Goal: Task Accomplishment & Management: Manage account settings

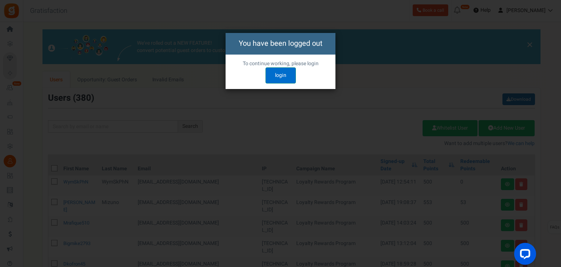
click at [277, 71] on link "login" at bounding box center [280, 75] width 30 height 16
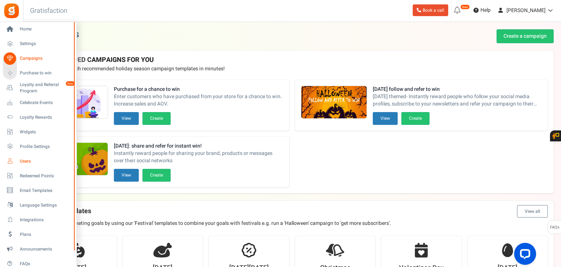
click at [26, 160] on span "Users" at bounding box center [45, 161] width 51 height 6
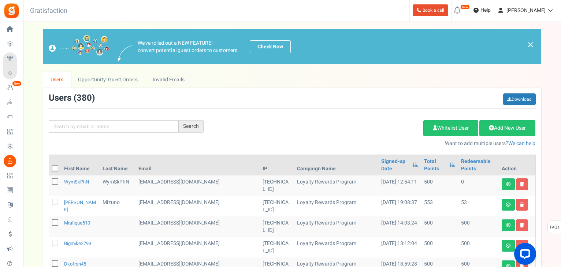
click at [55, 179] on icon at bounding box center [55, 181] width 5 height 5
click at [49, 180] on input "checkbox" at bounding box center [47, 182] width 5 height 5
checkbox input "true"
click at [362, 129] on link "Delete Selected Users" at bounding box center [386, 128] width 71 height 16
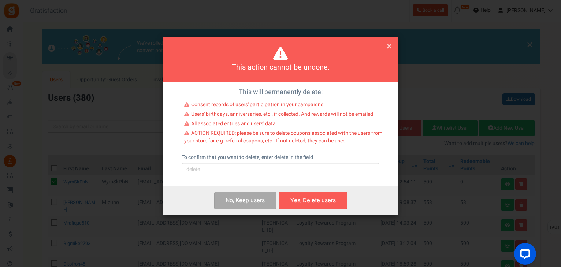
click at [389, 45] on span "×" at bounding box center [388, 46] width 5 height 14
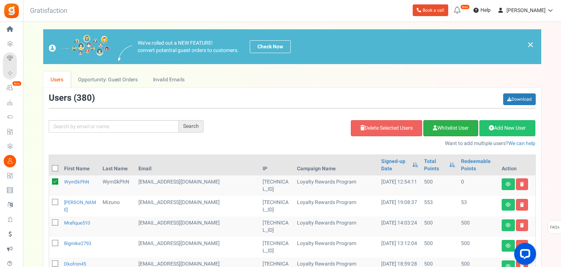
click at [444, 126] on link "Whitelist User" at bounding box center [450, 128] width 55 height 16
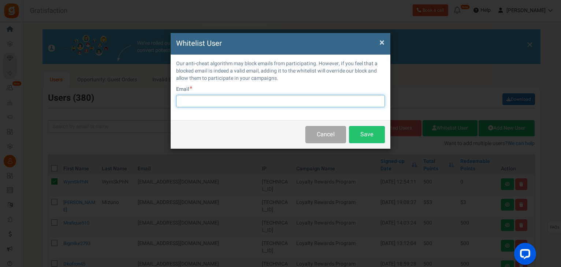
click at [209, 104] on input "text" at bounding box center [280, 101] width 209 height 12
paste input "[EMAIL_ADDRESS][DOMAIN_NAME]"
type input "[EMAIL_ADDRESS][DOMAIN_NAME]"
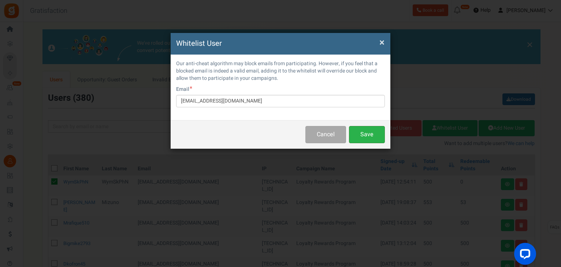
click at [375, 139] on button "Save" at bounding box center [367, 134] width 36 height 17
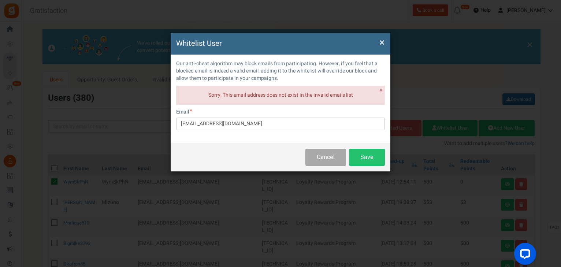
click at [381, 44] on span "×" at bounding box center [381, 43] width 5 height 14
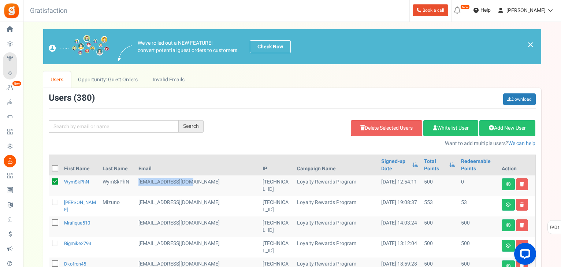
drag, startPoint x: 203, startPoint y: 177, endPoint x: 142, endPoint y: 172, distance: 61.3
click at [141, 175] on tr "WymSkPhN WymSkPhN testing@example.com 51.38.39.240 Loyalty Rewards Program 09/1…" at bounding box center [292, 185] width 486 height 20
copy tr "[EMAIL_ADDRESS][DOMAIN_NAME]"
click at [459, 121] on link "Whitelist User" at bounding box center [450, 128] width 55 height 16
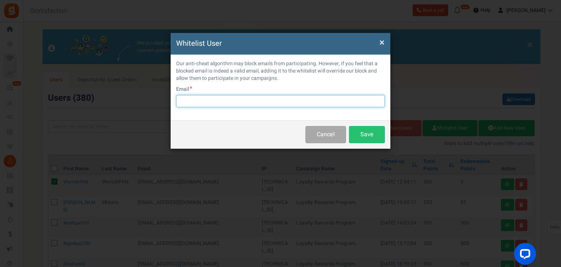
click at [248, 102] on input "text" at bounding box center [280, 101] width 209 height 12
paste input "[EMAIL_ADDRESS][DOMAIN_NAME]"
type input "[EMAIL_ADDRESS][DOMAIN_NAME]"
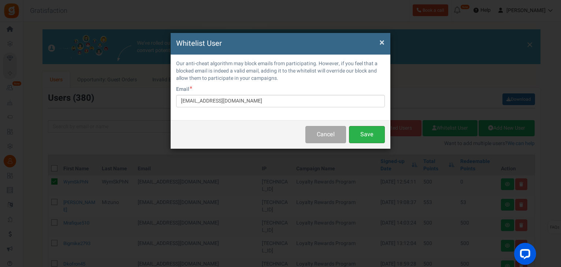
click at [362, 133] on button "Save" at bounding box center [367, 134] width 36 height 17
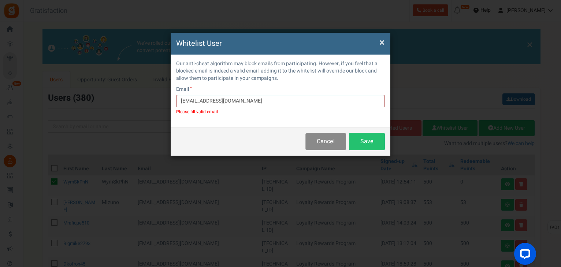
drag, startPoint x: 321, startPoint y: 138, endPoint x: 310, endPoint y: 129, distance: 13.7
click at [321, 138] on button "Cancel" at bounding box center [325, 141] width 41 height 17
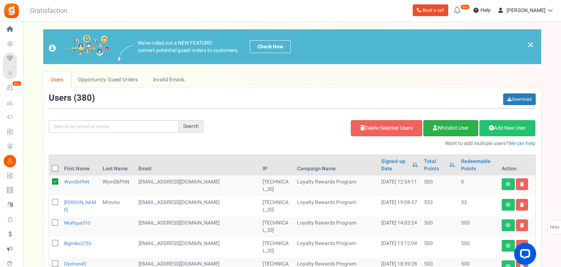
click at [446, 130] on link "Whitelist User" at bounding box center [450, 128] width 55 height 16
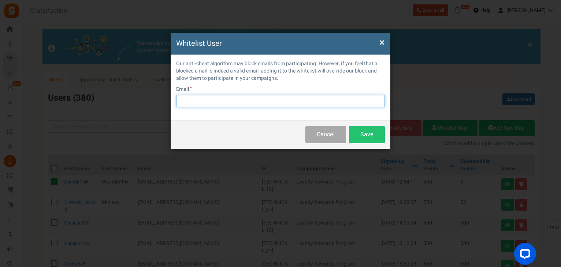
click at [180, 99] on input "text" at bounding box center [280, 101] width 209 height 12
paste input "[EMAIL_ADDRESS][DOMAIN_NAME]"
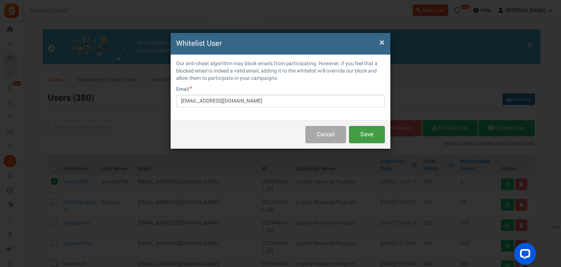
click at [356, 132] on button "Save" at bounding box center [367, 134] width 36 height 17
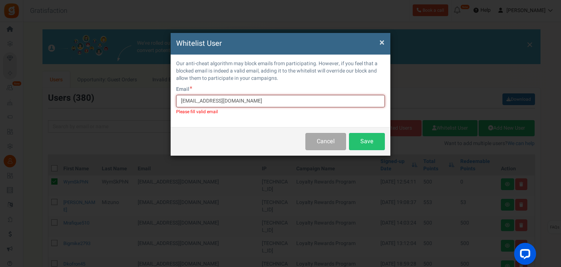
click at [187, 101] on input "[EMAIL_ADDRESS][DOMAIN_NAME]" at bounding box center [280, 101] width 209 height 12
type input "[EMAIL_ADDRESS][DOMAIN_NAME]"
click at [370, 141] on button "Save" at bounding box center [367, 141] width 36 height 17
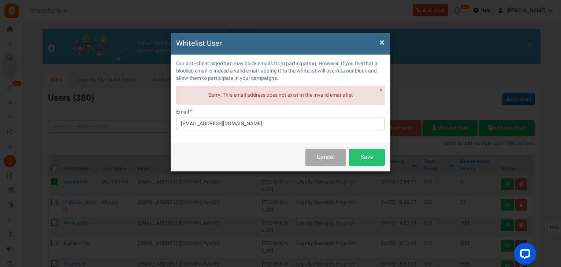
click at [382, 40] on span "×" at bounding box center [381, 43] width 5 height 14
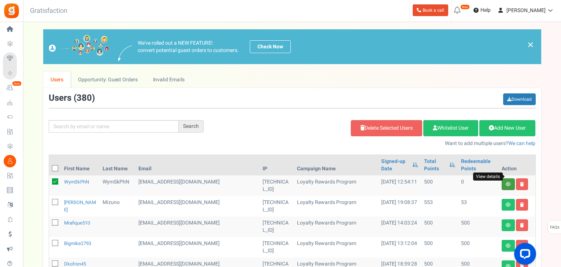
click at [507, 182] on icon at bounding box center [507, 184] width 5 height 4
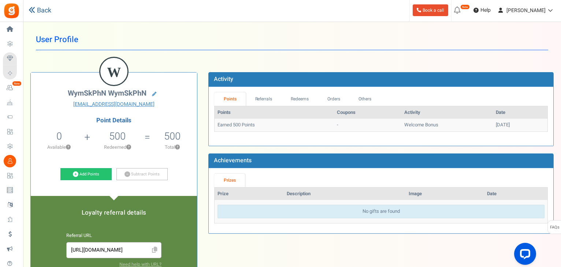
click at [42, 11] on link "Back" at bounding box center [40, 11] width 23 height 10
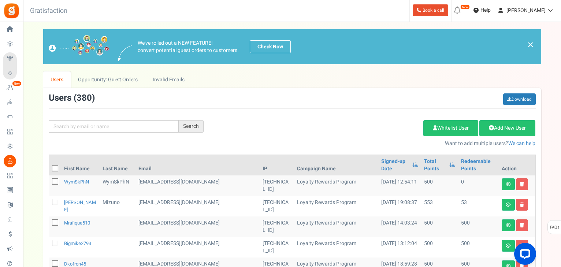
click at [53, 179] on icon at bounding box center [55, 181] width 5 height 5
click at [49, 180] on input "checkbox" at bounding box center [47, 182] width 5 height 5
checkbox input "true"
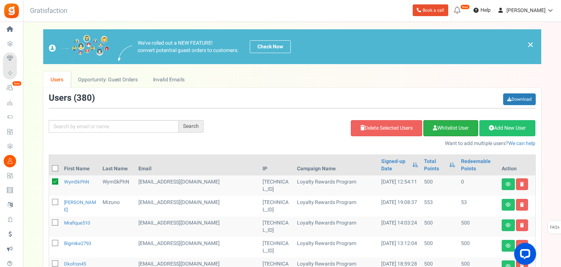
click at [443, 130] on link "Whitelist User" at bounding box center [450, 128] width 55 height 16
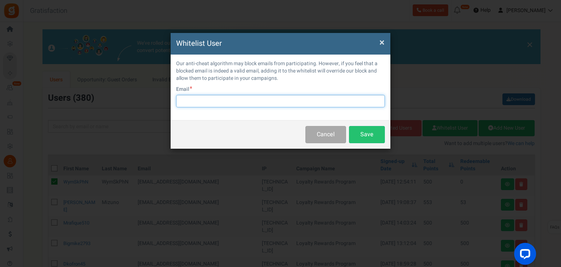
paste input "[EMAIL_ADDRESS][DOMAIN_NAME]"
type input "[EMAIL_ADDRESS][DOMAIN_NAME]"
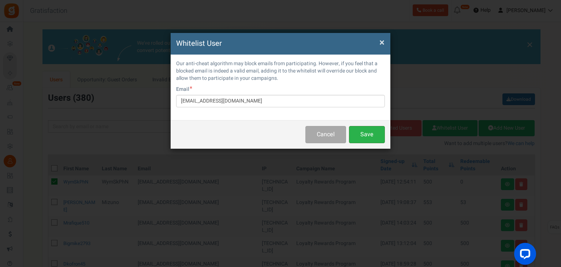
click at [362, 133] on button "Save" at bounding box center [367, 134] width 36 height 17
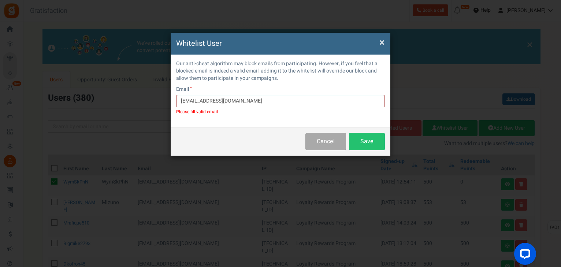
click at [380, 43] on span "×" at bounding box center [381, 43] width 5 height 14
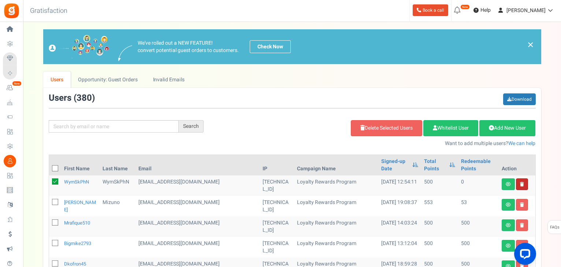
click at [523, 178] on link at bounding box center [522, 184] width 12 height 12
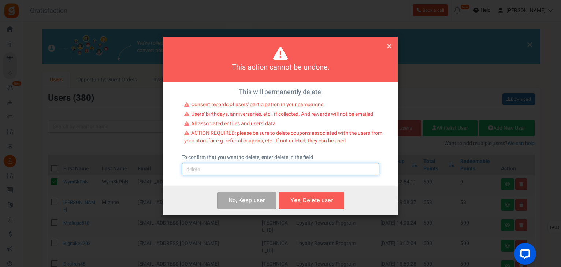
click at [239, 172] on input "text" at bounding box center [281, 169] width 198 height 12
type input "delete"
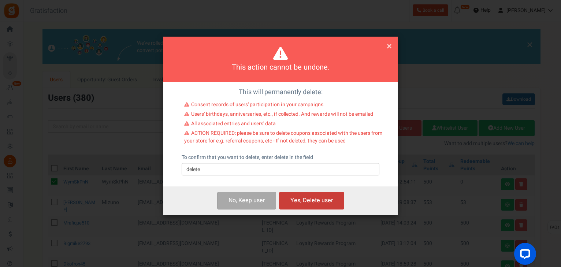
click at [318, 198] on button "Yes, Delete user" at bounding box center [311, 200] width 65 height 17
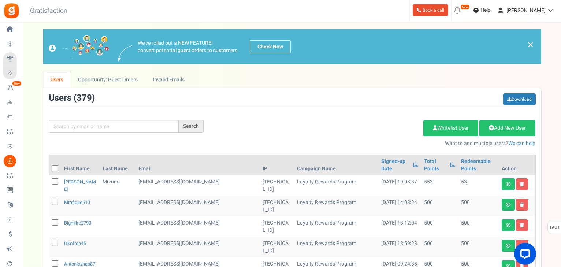
click at [0, 0] on span "Users" at bounding box center [0, 0] width 0 height 0
